Goal: Browse casually

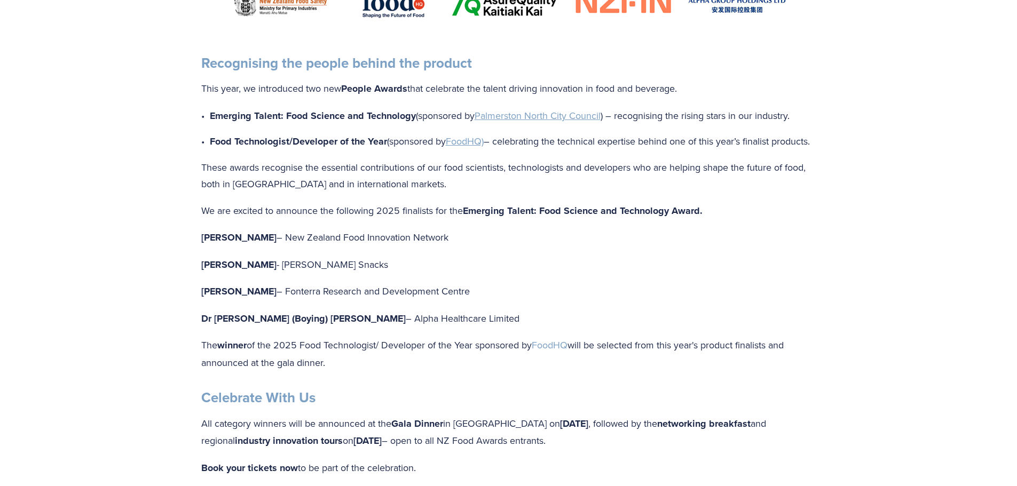
scroll to position [801, 0]
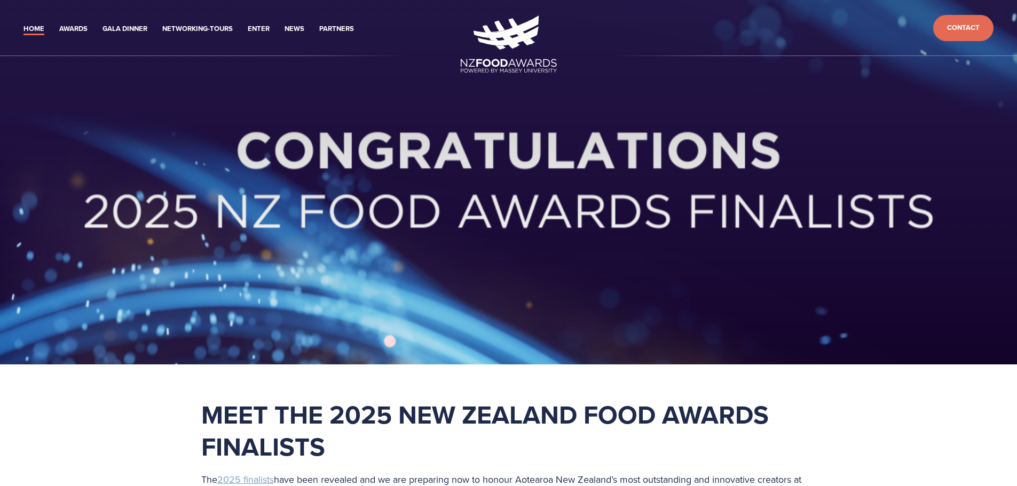
scroll to position [801, 0]
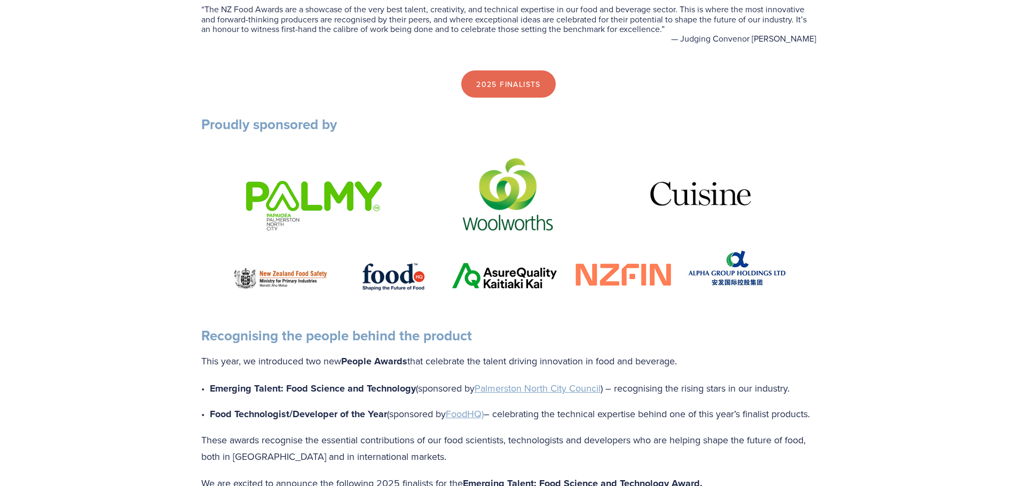
scroll to position [534, 0]
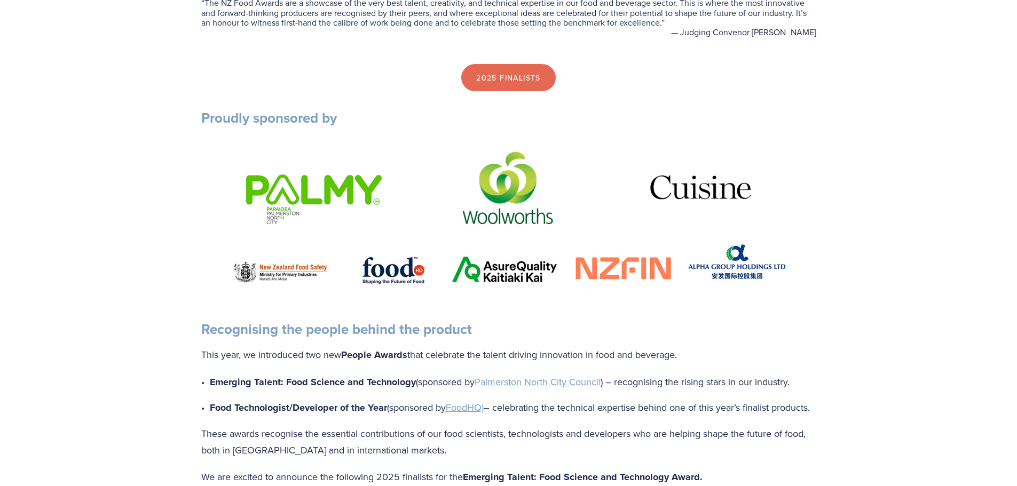
click at [400, 329] on strong "Recognising the people behind the product" at bounding box center [336, 329] width 271 height 20
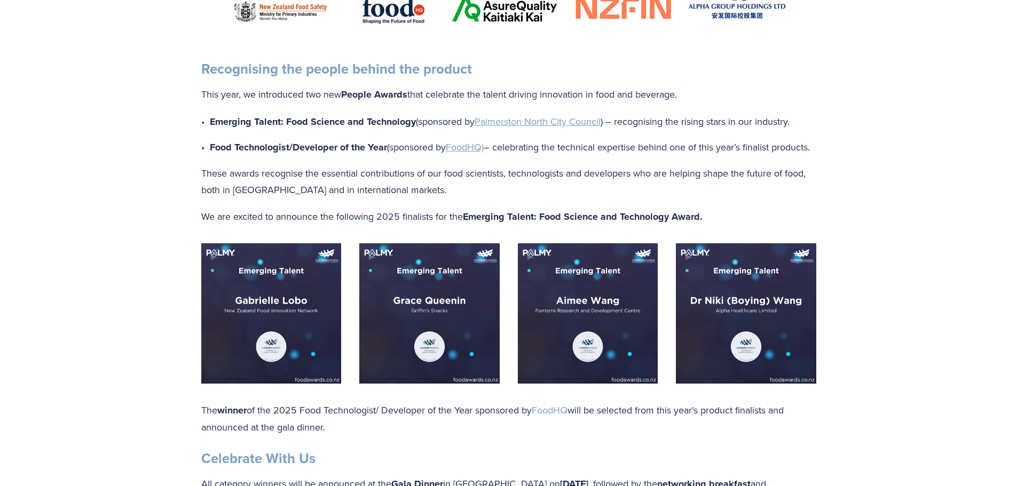
scroll to position [854, 0]
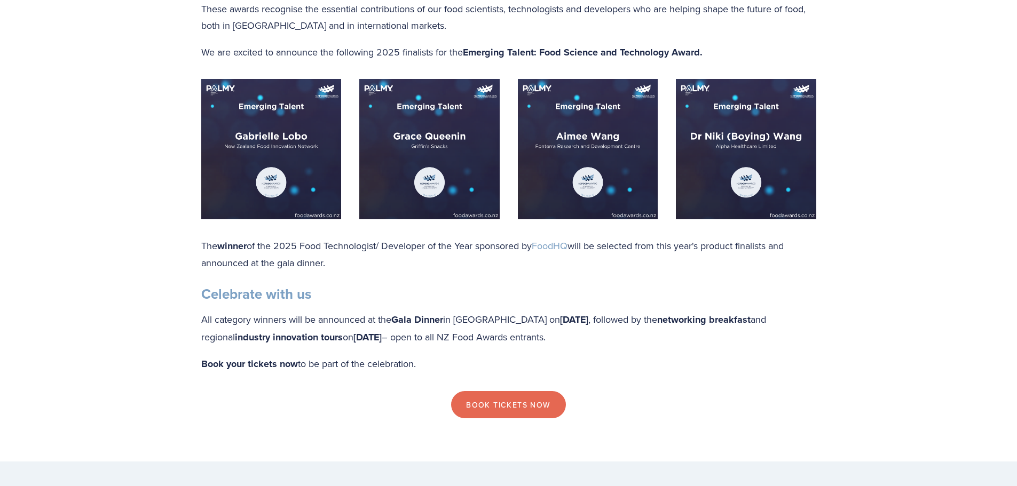
scroll to position [925, 0]
